Goal: Navigation & Orientation: Find specific page/section

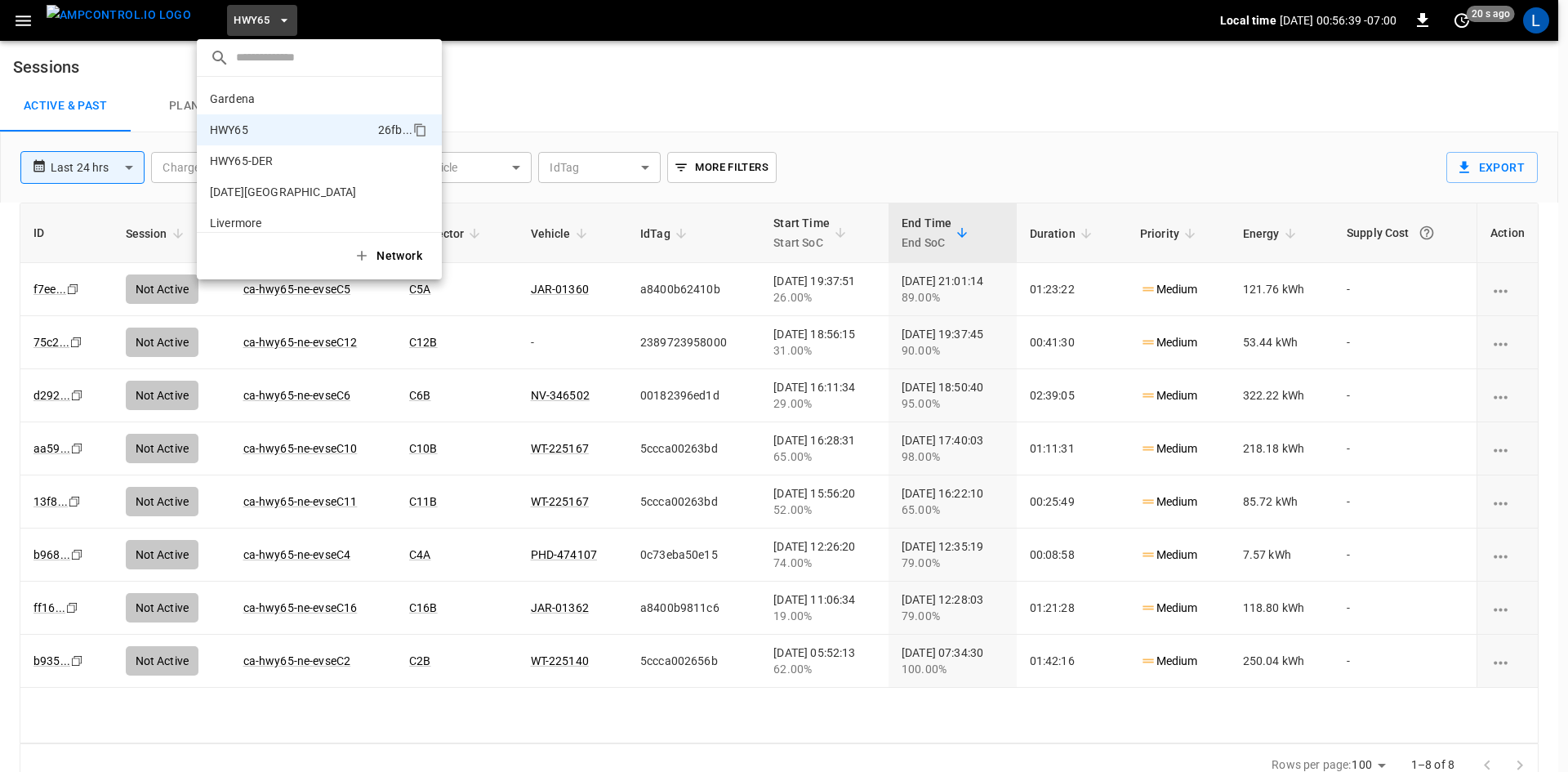
scroll to position [26, 0]
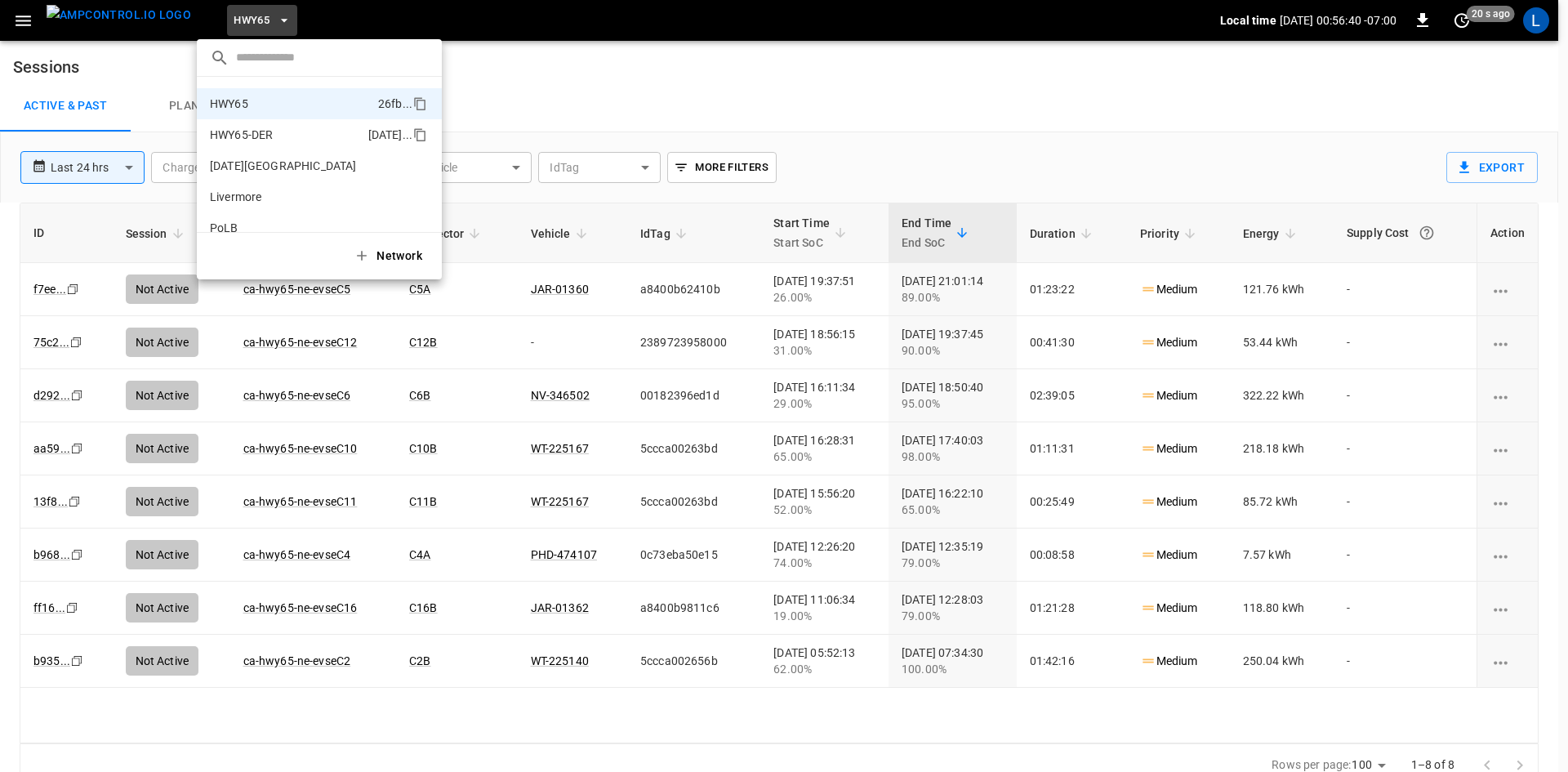
click at [271, 132] on p "HWY65-DER" at bounding box center [286, 135] width 151 height 16
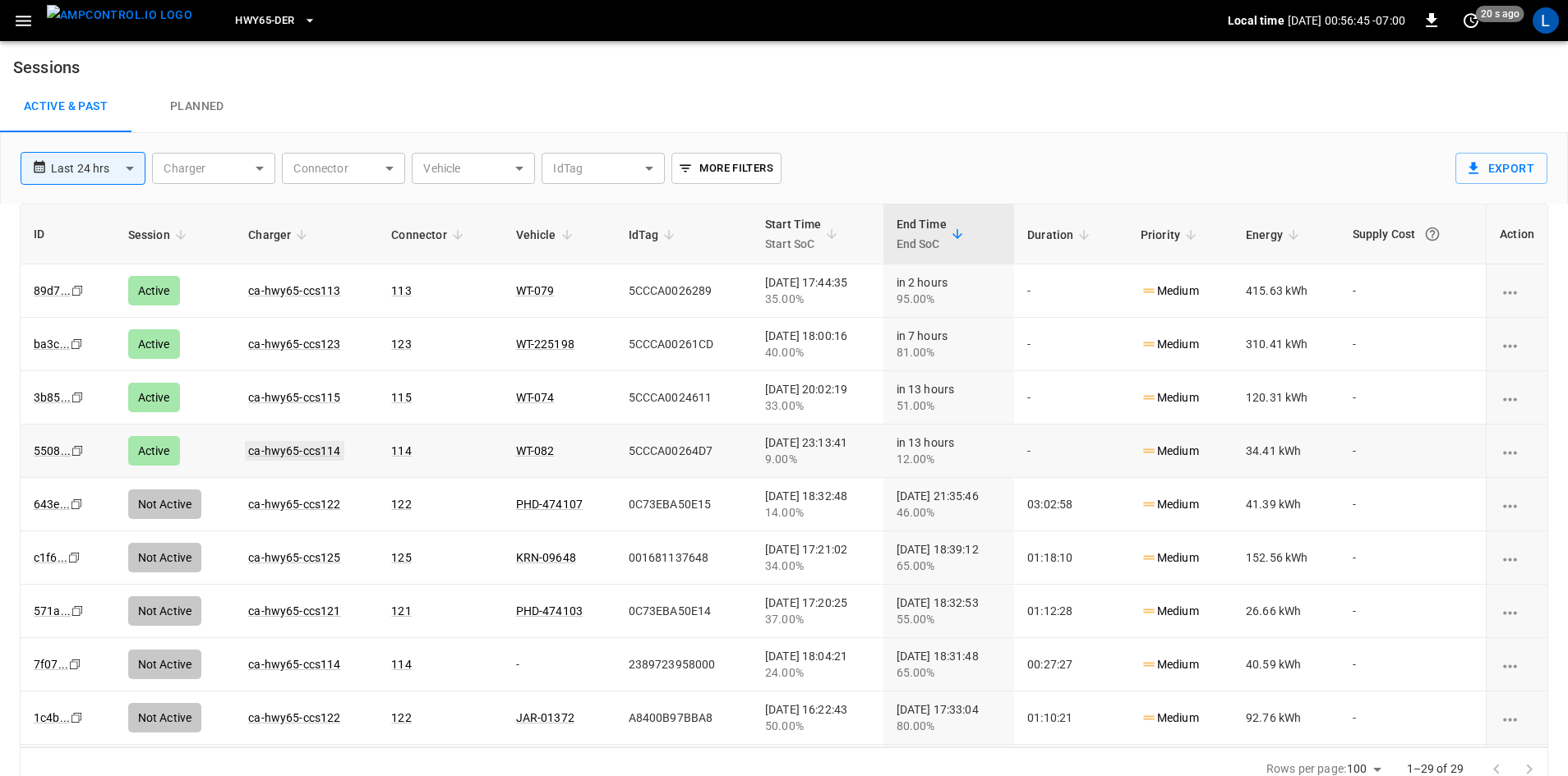
click at [290, 449] on link "ca-hwy65-ccs114" at bounding box center [294, 451] width 99 height 20
click at [287, 396] on link "ca-hwy65-ccs115" at bounding box center [294, 398] width 99 height 20
click at [313, 343] on link "ca-hwy65-ccs123" at bounding box center [294, 344] width 99 height 20
drag, startPoint x: 290, startPoint y: 280, endPoint x: 292, endPoint y: 288, distance: 8.2
click at [292, 288] on link "ca-hwy65-ccs113" at bounding box center [294, 290] width 99 height 20
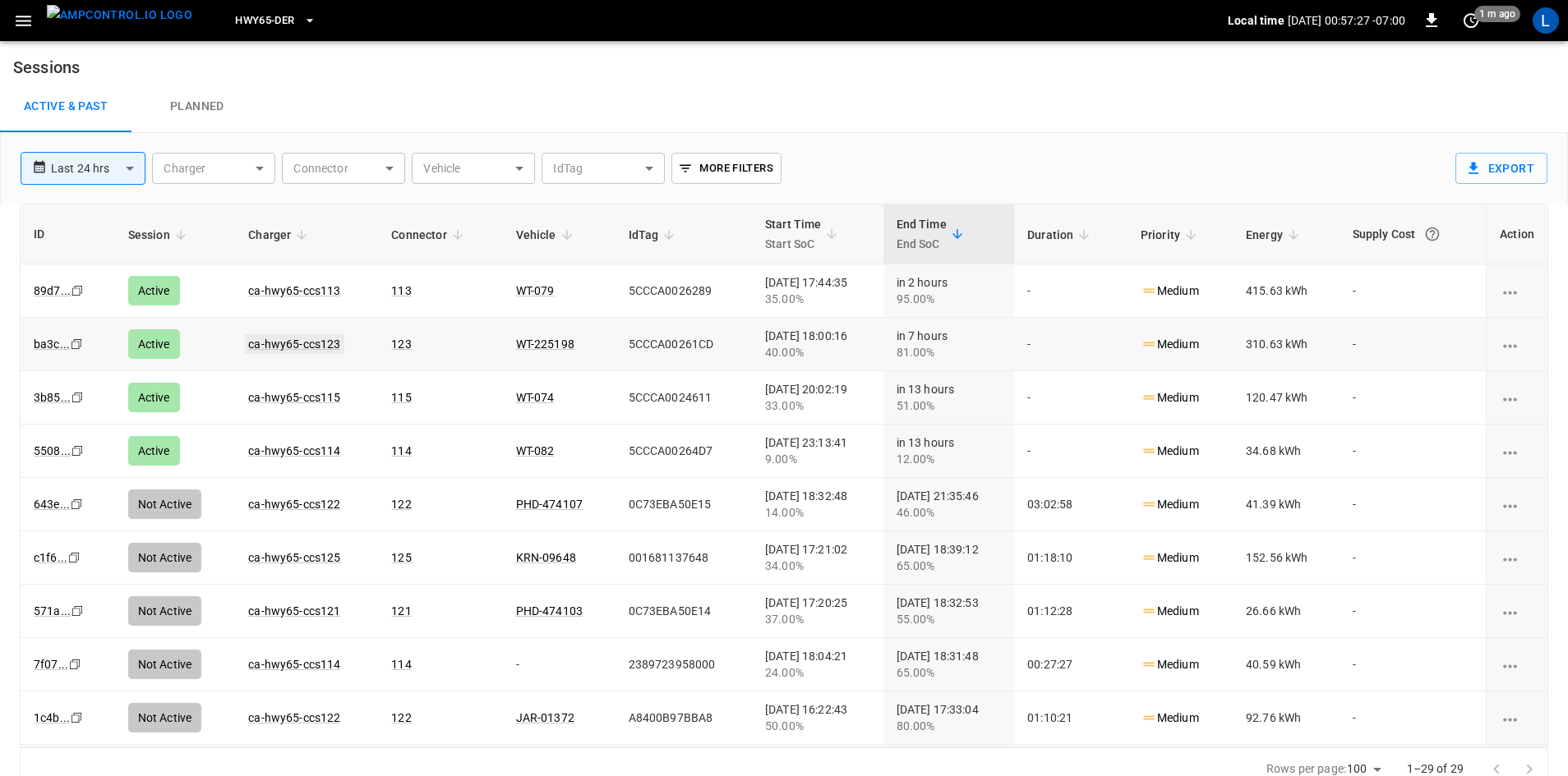
click at [310, 343] on link "ca-hwy65-ccs123" at bounding box center [294, 344] width 99 height 20
click at [289, 294] on link "ca-hwy65-ccs113" at bounding box center [294, 290] width 99 height 20
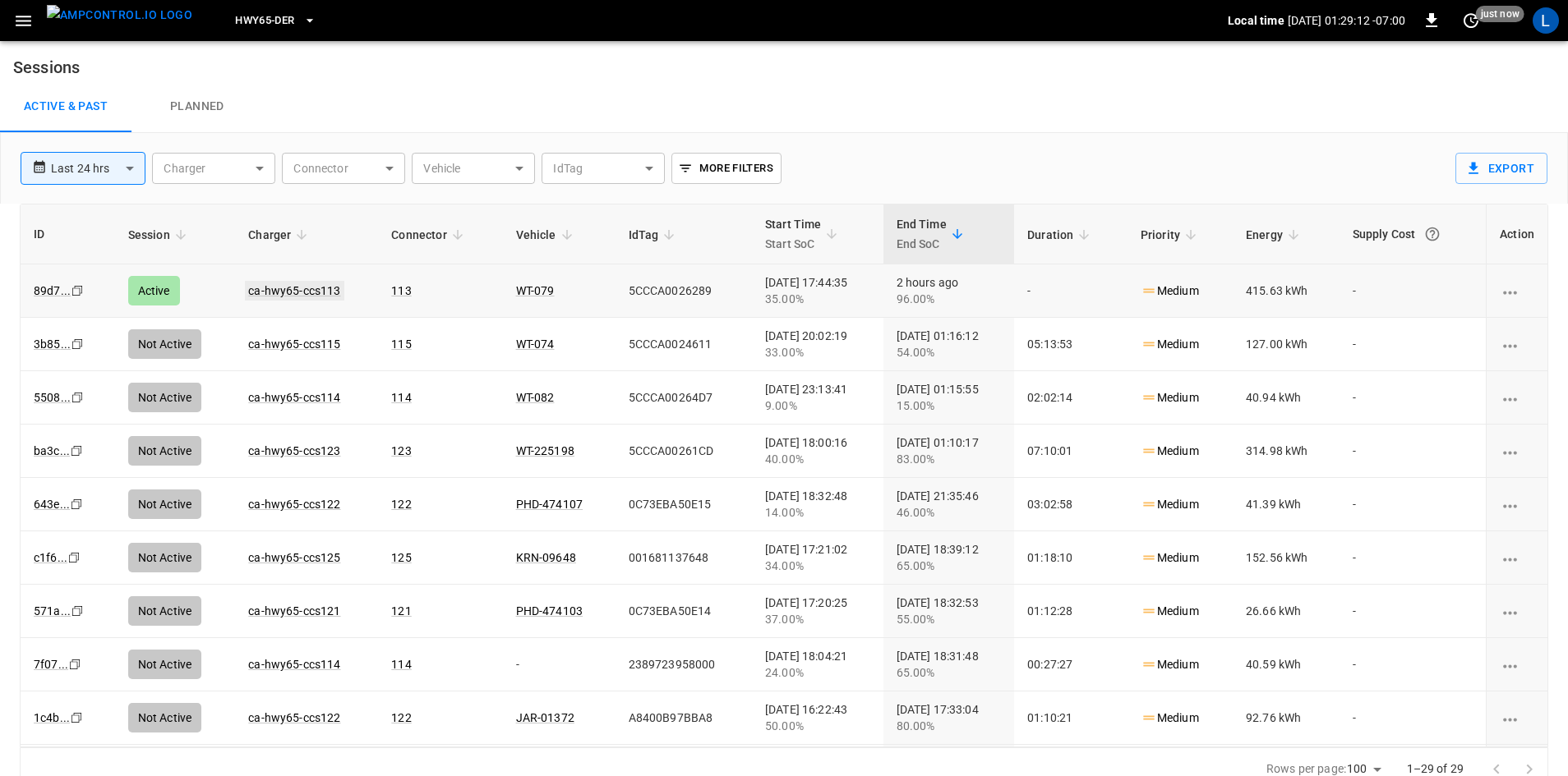
click at [311, 288] on link "ca-hwy65-ccs113" at bounding box center [294, 290] width 99 height 20
click at [304, 289] on link "ca-hwy65-ccs113" at bounding box center [294, 290] width 99 height 20
click at [254, 19] on span "HWY65-DER" at bounding box center [264, 21] width 59 height 19
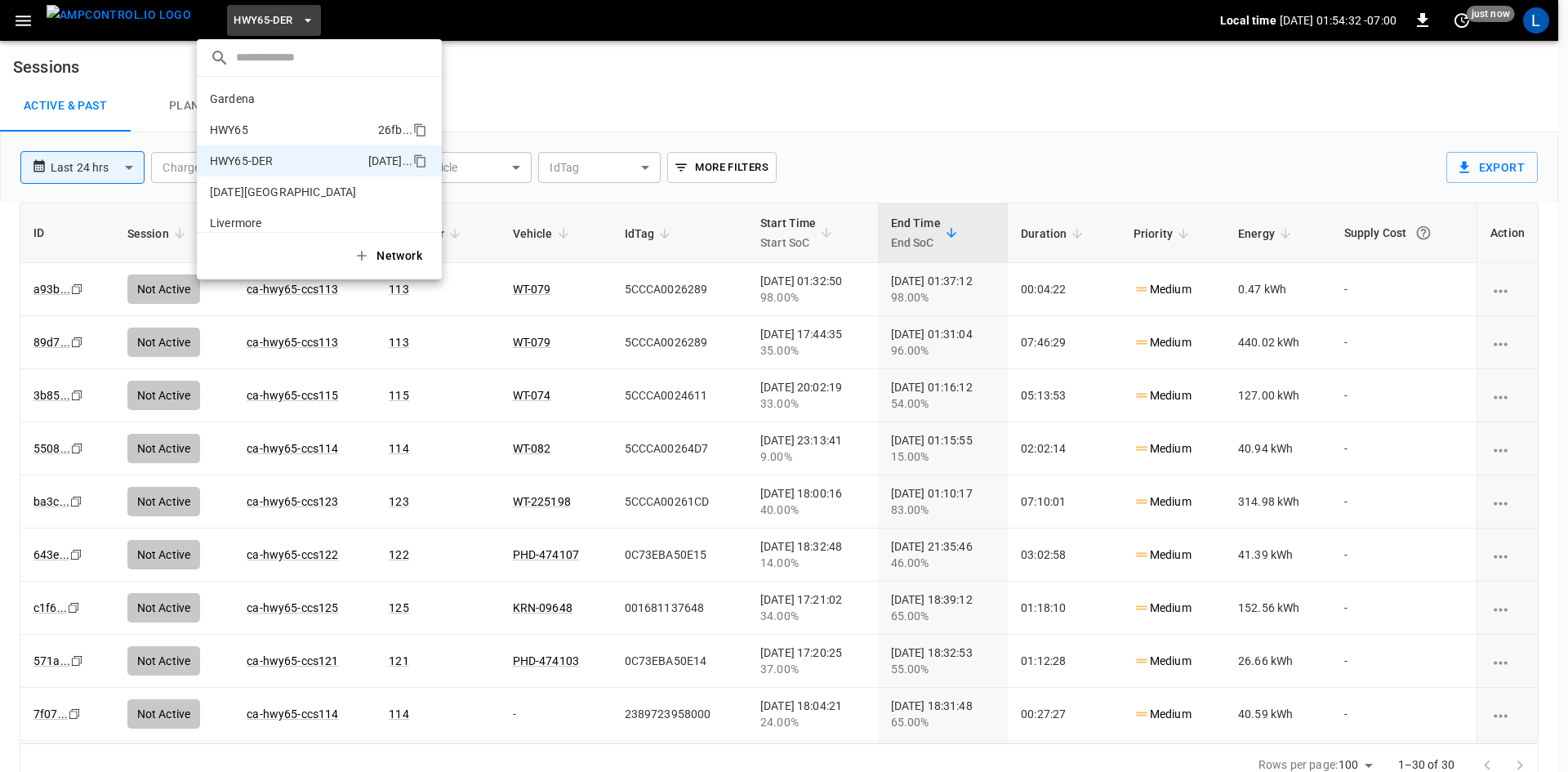
click at [282, 127] on p "HWY65" at bounding box center [290, 130] width 161 height 16
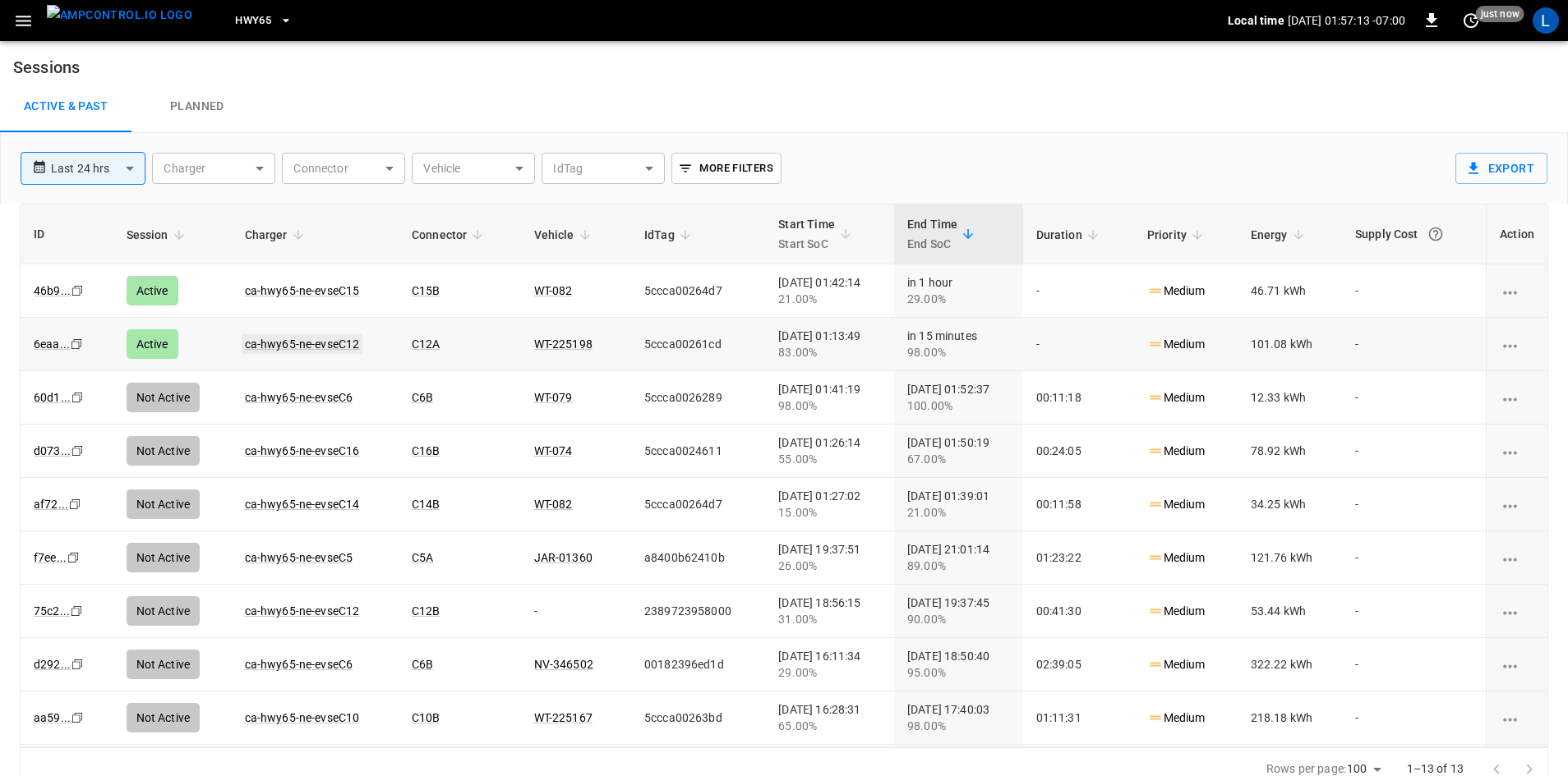
click at [309, 344] on link "ca-hwy65-ne-evseC12" at bounding box center [302, 344] width 122 height 20
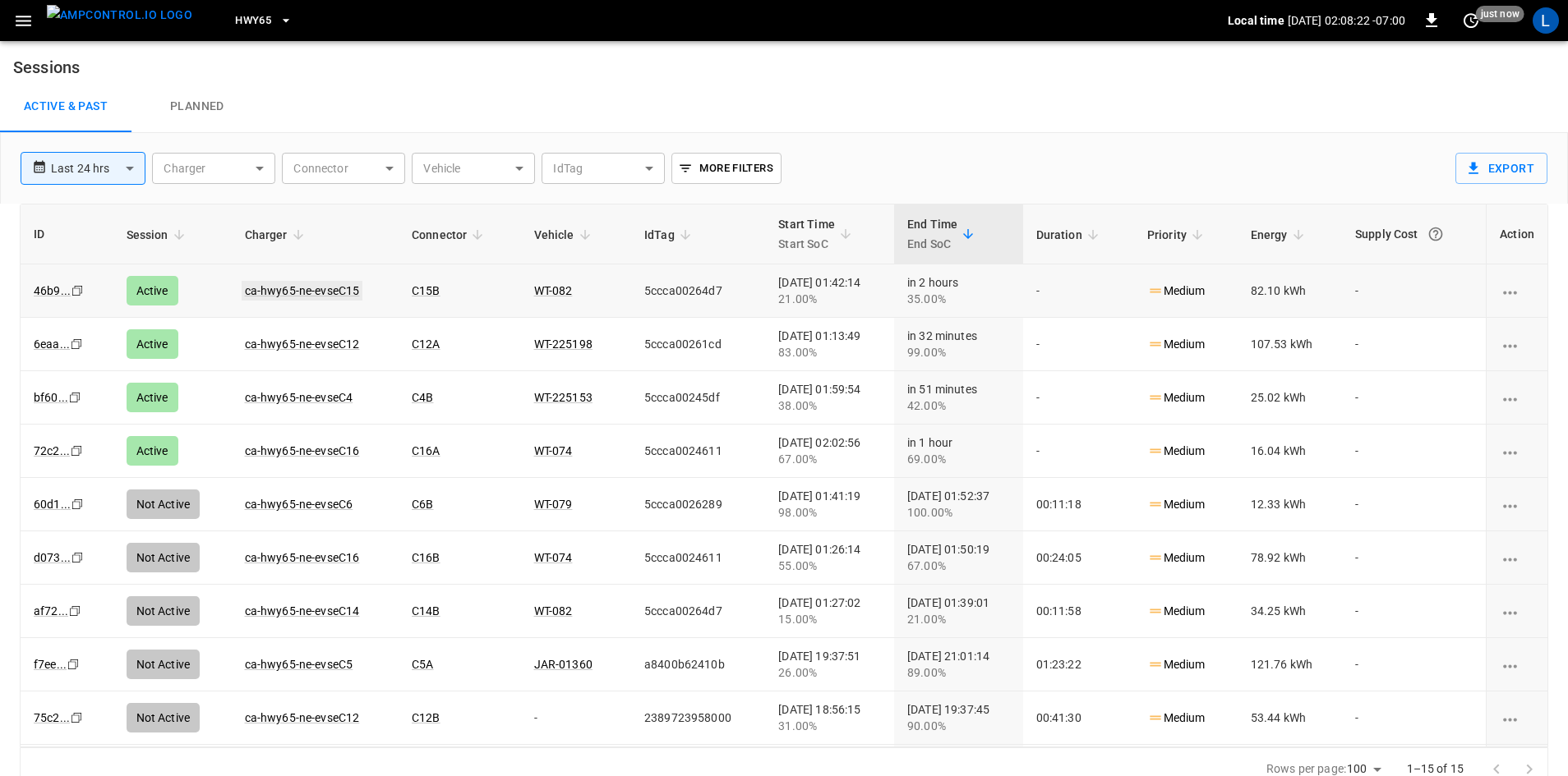
click at [322, 290] on link "ca-hwy65-ne-evseC15" at bounding box center [302, 290] width 122 height 20
click at [251, 341] on link "ca-hwy65-ne-evseC12" at bounding box center [302, 344] width 122 height 20
click at [300, 400] on link "ca-hwy65-ne-evseC4" at bounding box center [299, 398] width 115 height 20
click at [320, 448] on link "ca-hwy65-ne-evseC16" at bounding box center [302, 451] width 122 height 20
click at [320, 397] on link "ca-hwy65-ne-evseC16" at bounding box center [302, 398] width 122 height 20
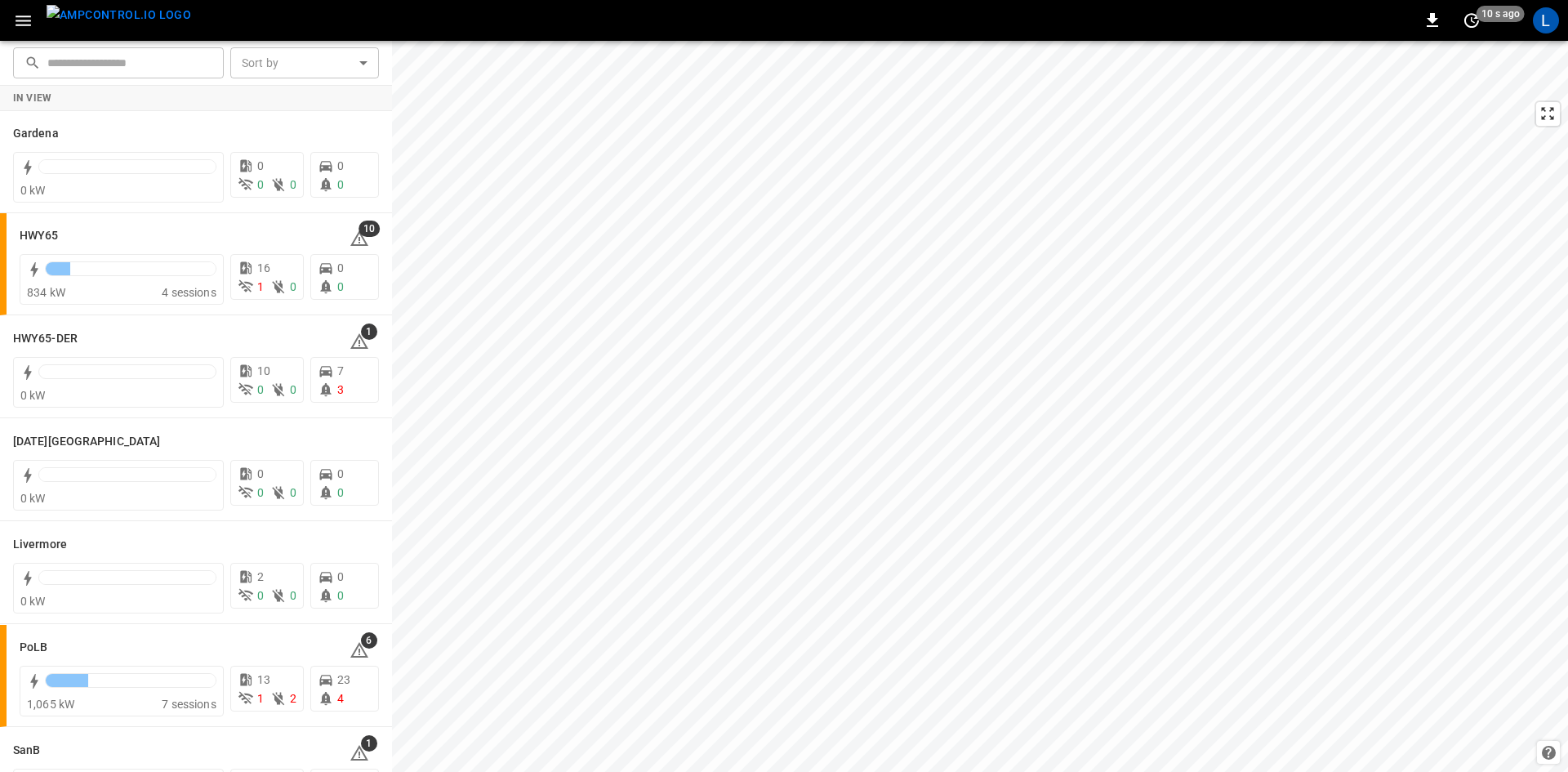
click at [24, 20] on icon "button" at bounding box center [22, 21] width 15 height 11
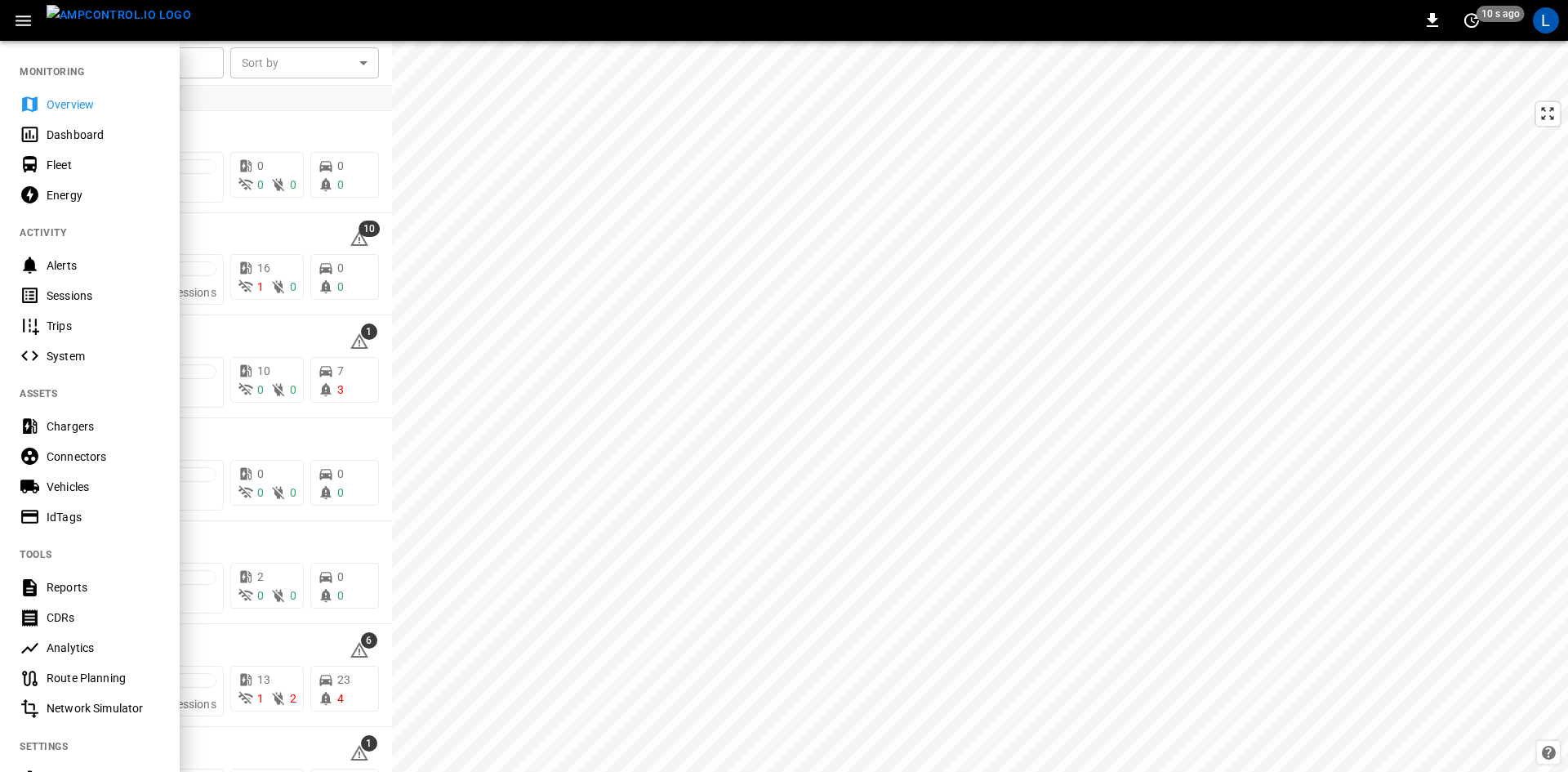
click at [94, 291] on div "Sessions" at bounding box center [102, 296] width 113 height 16
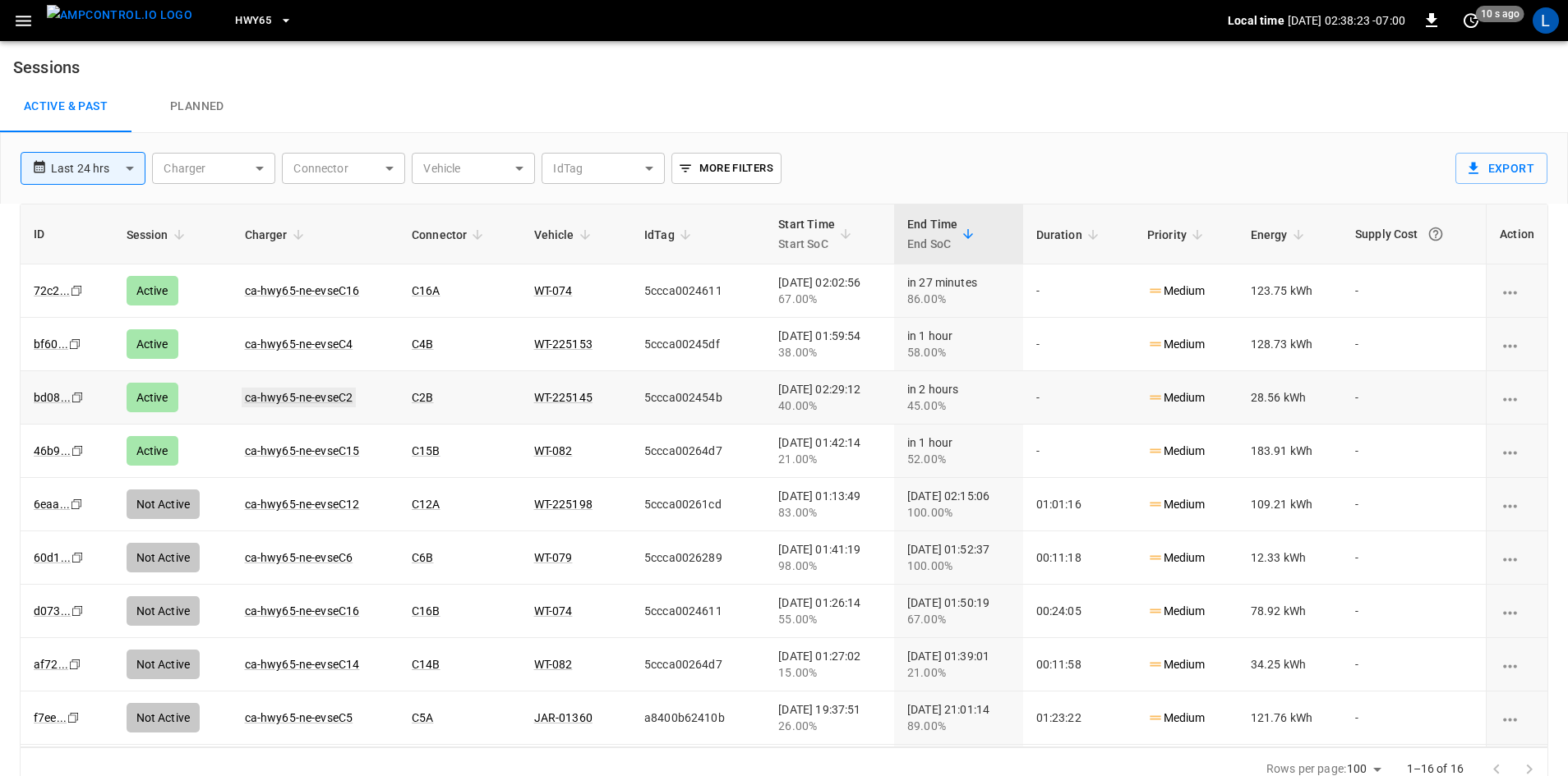
click at [299, 401] on link "ca-hwy65-ne-evseC2" at bounding box center [299, 398] width 115 height 20
click at [333, 292] on link "ca-hwy65-ne-evseC16" at bounding box center [302, 290] width 122 height 20
click at [334, 283] on link "ca-hwy65-ne-evseC16" at bounding box center [302, 290] width 122 height 20
click at [315, 395] on link "ca-hwy65-ne-evseC2" at bounding box center [299, 398] width 115 height 20
click at [333, 343] on link "ca-hwy65-ne-evseC4" at bounding box center [299, 344] width 115 height 20
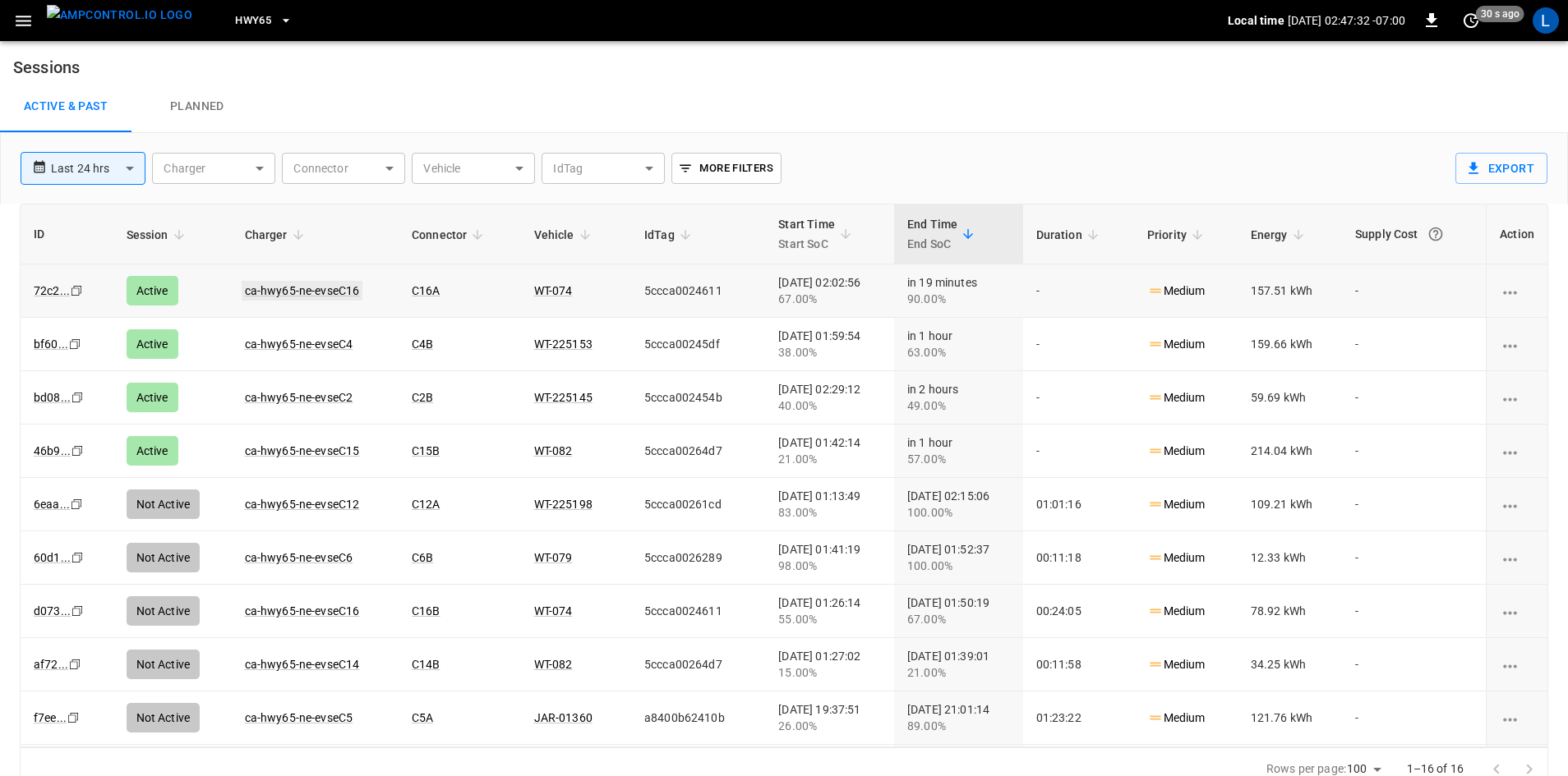
click at [305, 286] on link "ca-hwy65-ne-evseC16" at bounding box center [302, 290] width 122 height 20
click at [277, 452] on link "ca-hwy65-ne-evseC15" at bounding box center [302, 451] width 122 height 20
click at [317, 291] on link "ca-hwy65-ne-evseC16" at bounding box center [302, 290] width 122 height 20
click at [323, 448] on link "ca-hwy65-ne-evseC15" at bounding box center [302, 451] width 122 height 20
click at [316, 392] on link "ca-hwy65-ne-evseC2" at bounding box center [299, 398] width 115 height 20
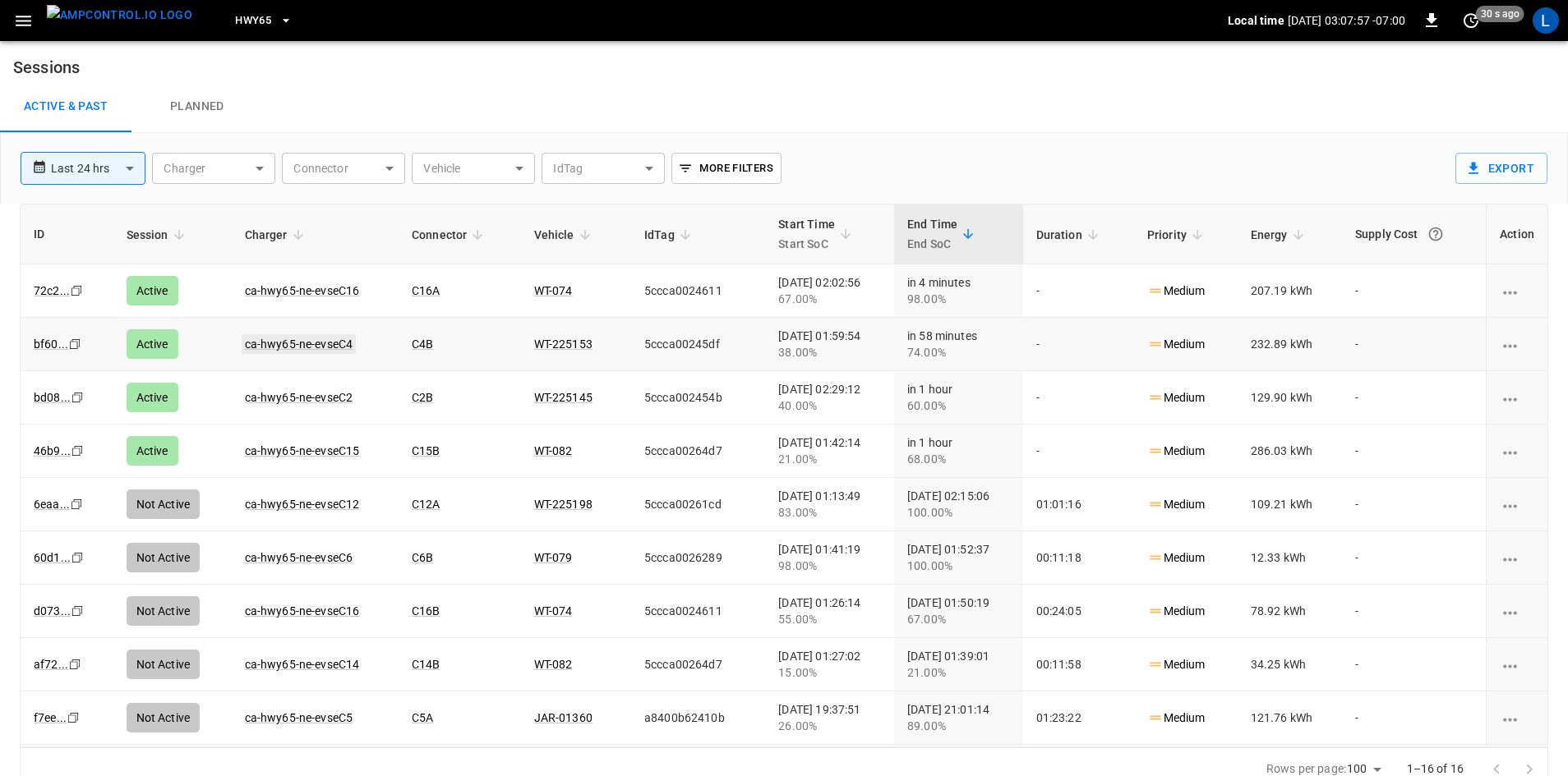
click at [281, 340] on link "ca-hwy65-ne-evseC4" at bounding box center [299, 344] width 115 height 20
click at [311, 349] on link "ca-hwy65-ne-evseC2" at bounding box center [299, 344] width 115 height 20
